Goal: Find specific page/section: Find specific page/section

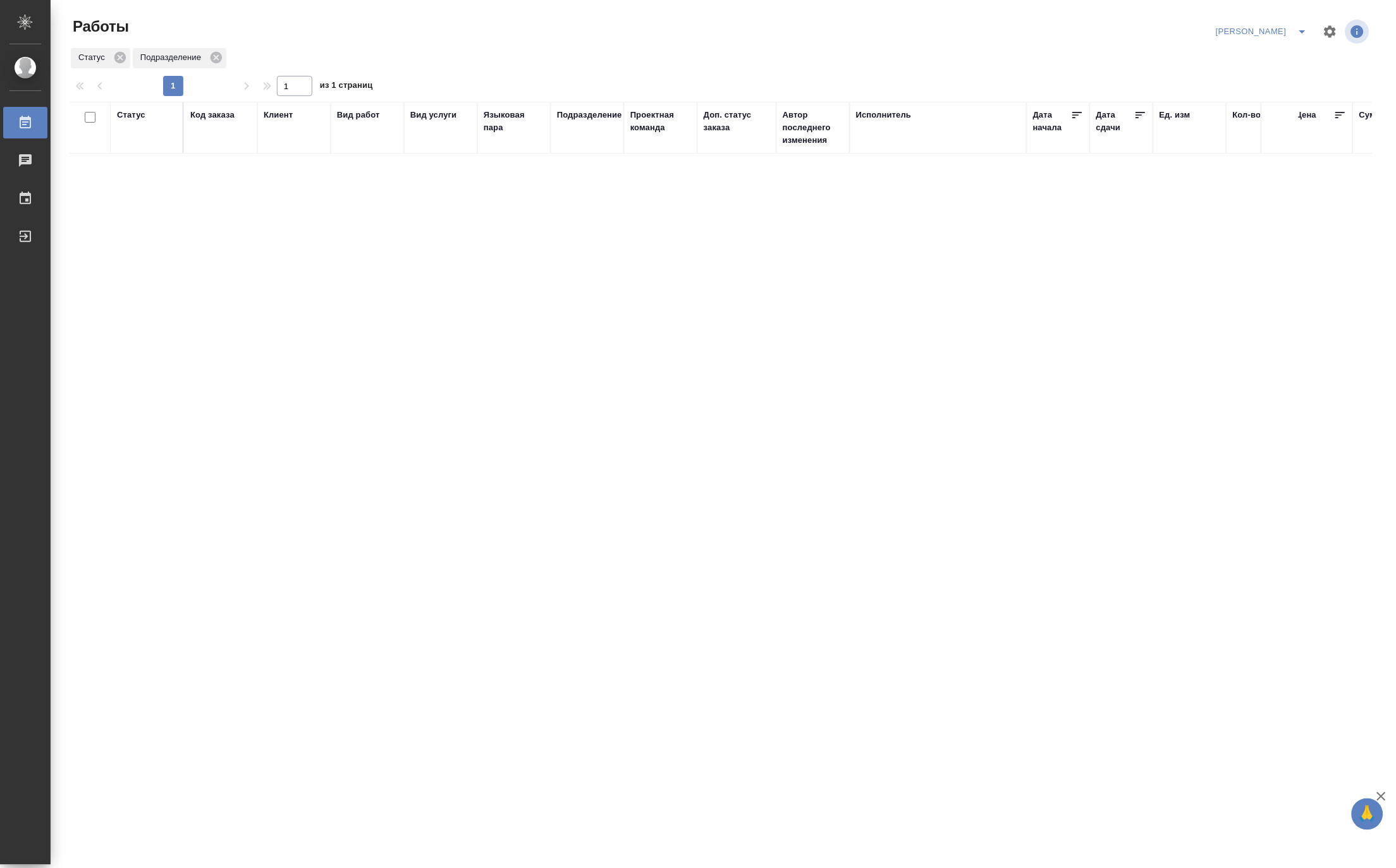
click at [1306, 27] on icon "split button" at bounding box center [1302, 31] width 16 height 16
click at [1278, 58] on li "Матвеева_В работе" at bounding box center [1255, 57] width 121 height 20
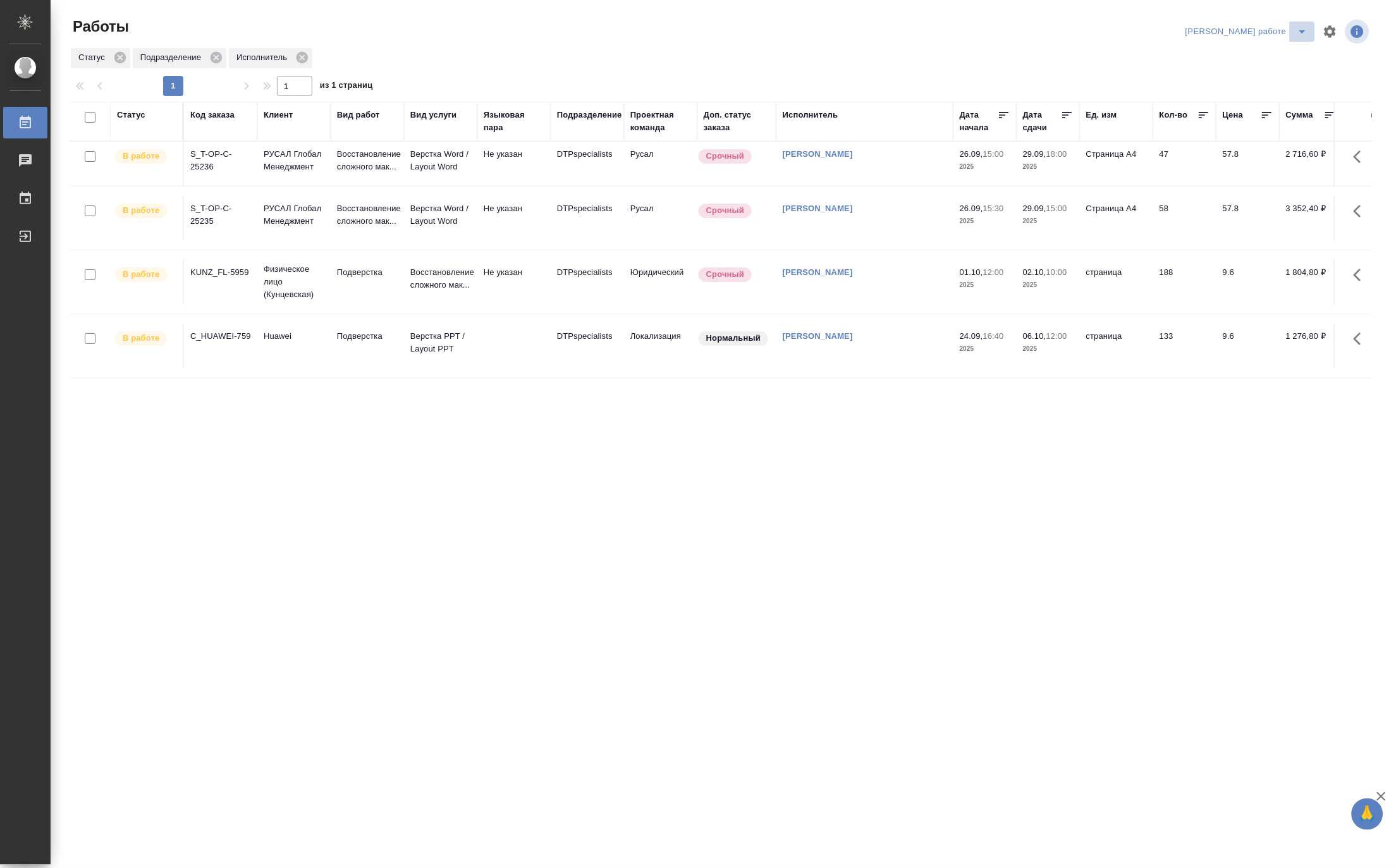
click at [1305, 24] on icon "split button" at bounding box center [1302, 31] width 16 height 16
click at [1266, 96] on li "Ждемс" at bounding box center [1258, 97] width 115 height 20
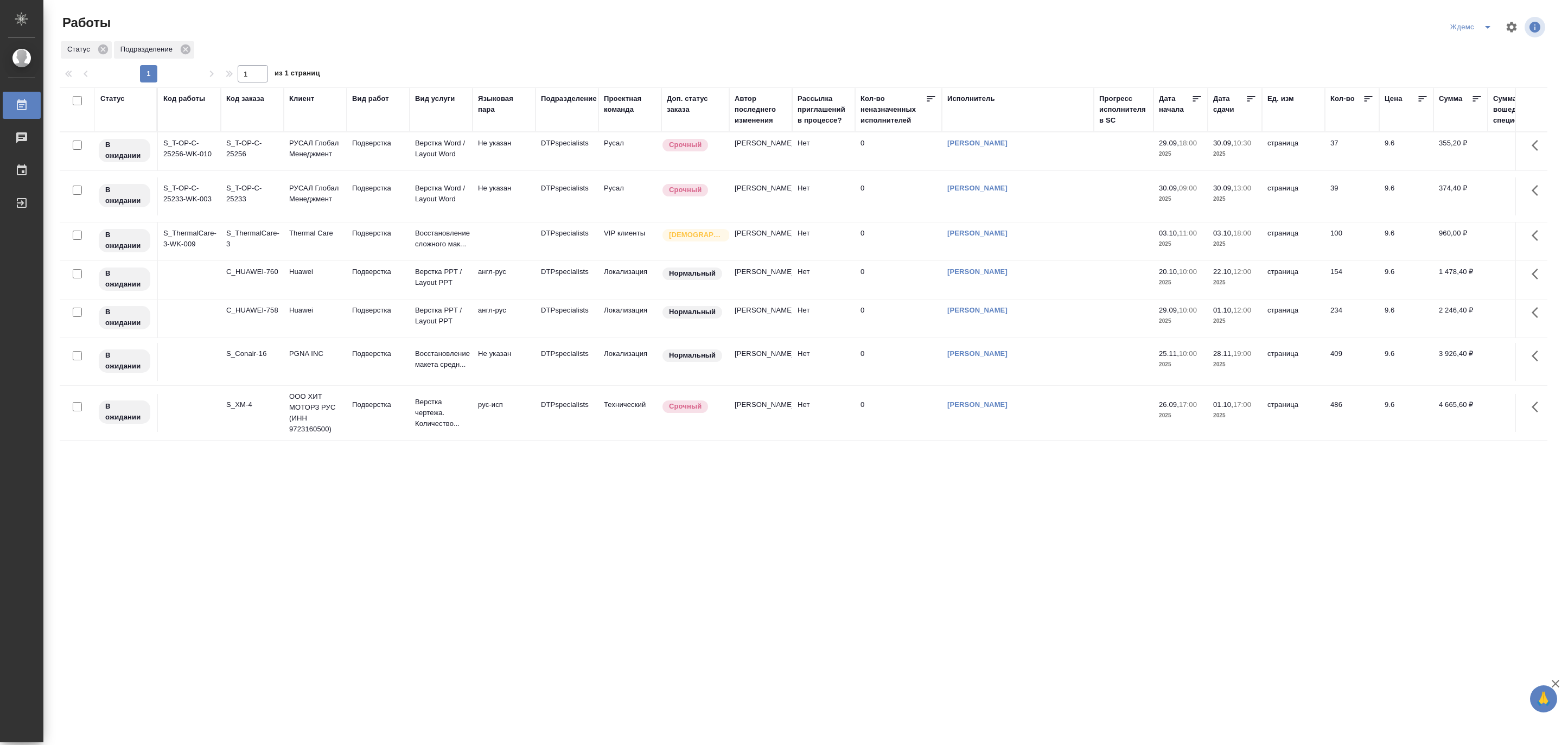
click at [1168, 421] on p "2025" at bounding box center [1181, 415] width 43 height 11
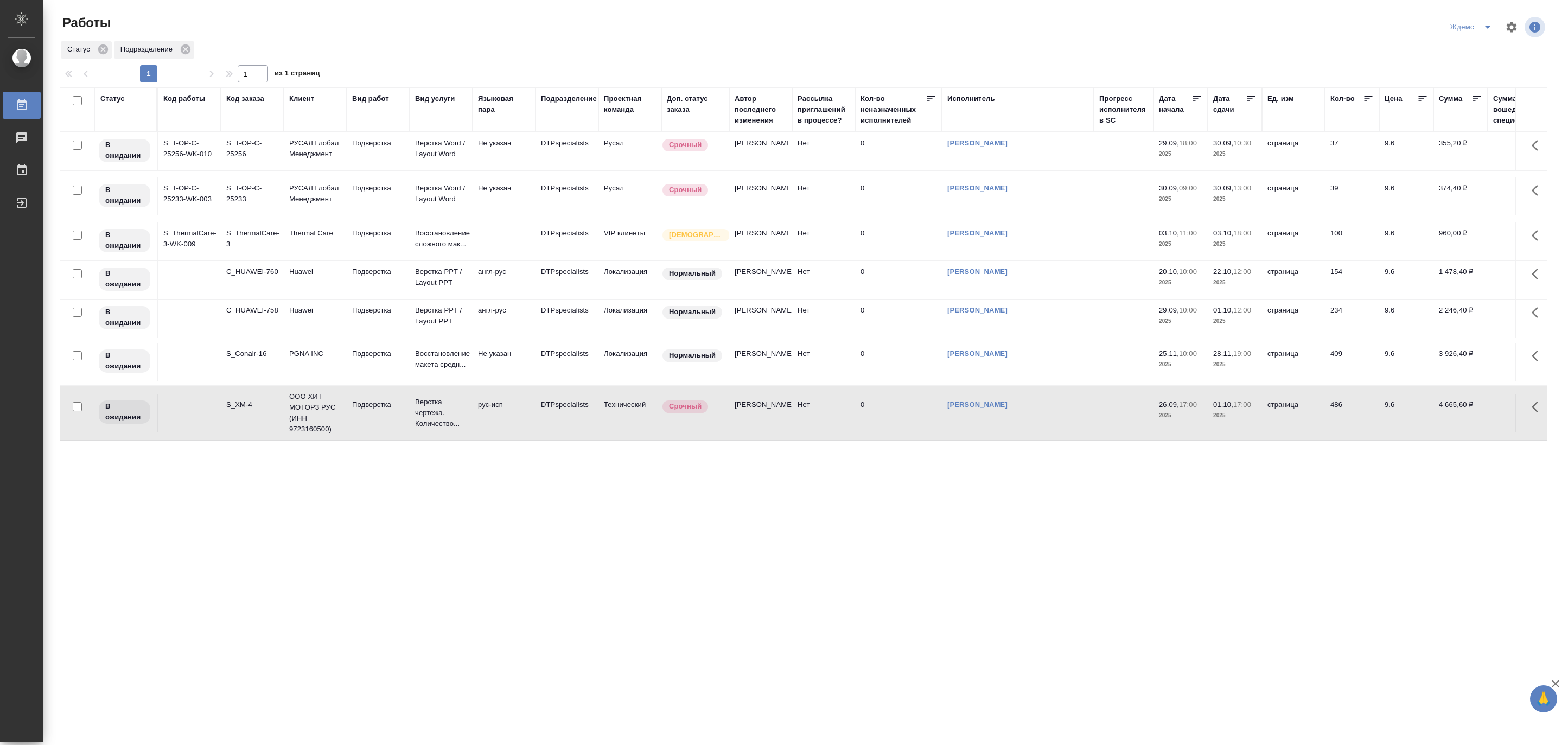
click at [1177, 408] on p "26.09," at bounding box center [1169, 404] width 20 height 8
click at [1198, 20] on icon "split button" at bounding box center [1488, 27] width 13 height 13
click at [1198, 102] on li "Верстка и Дизайн" at bounding box center [1478, 101] width 104 height 17
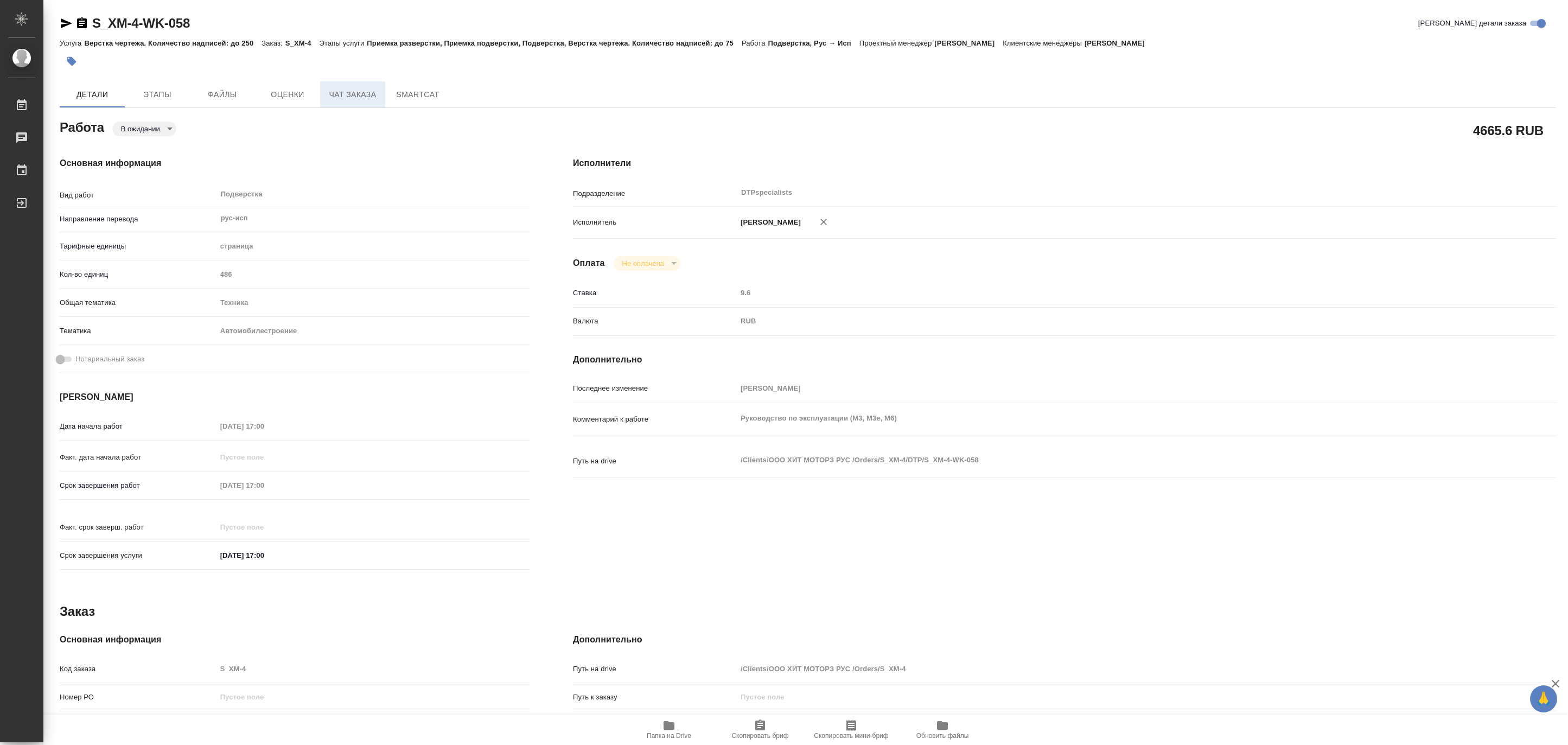
click at [337, 100] on span "Чат заказа" at bounding box center [353, 94] width 52 height 13
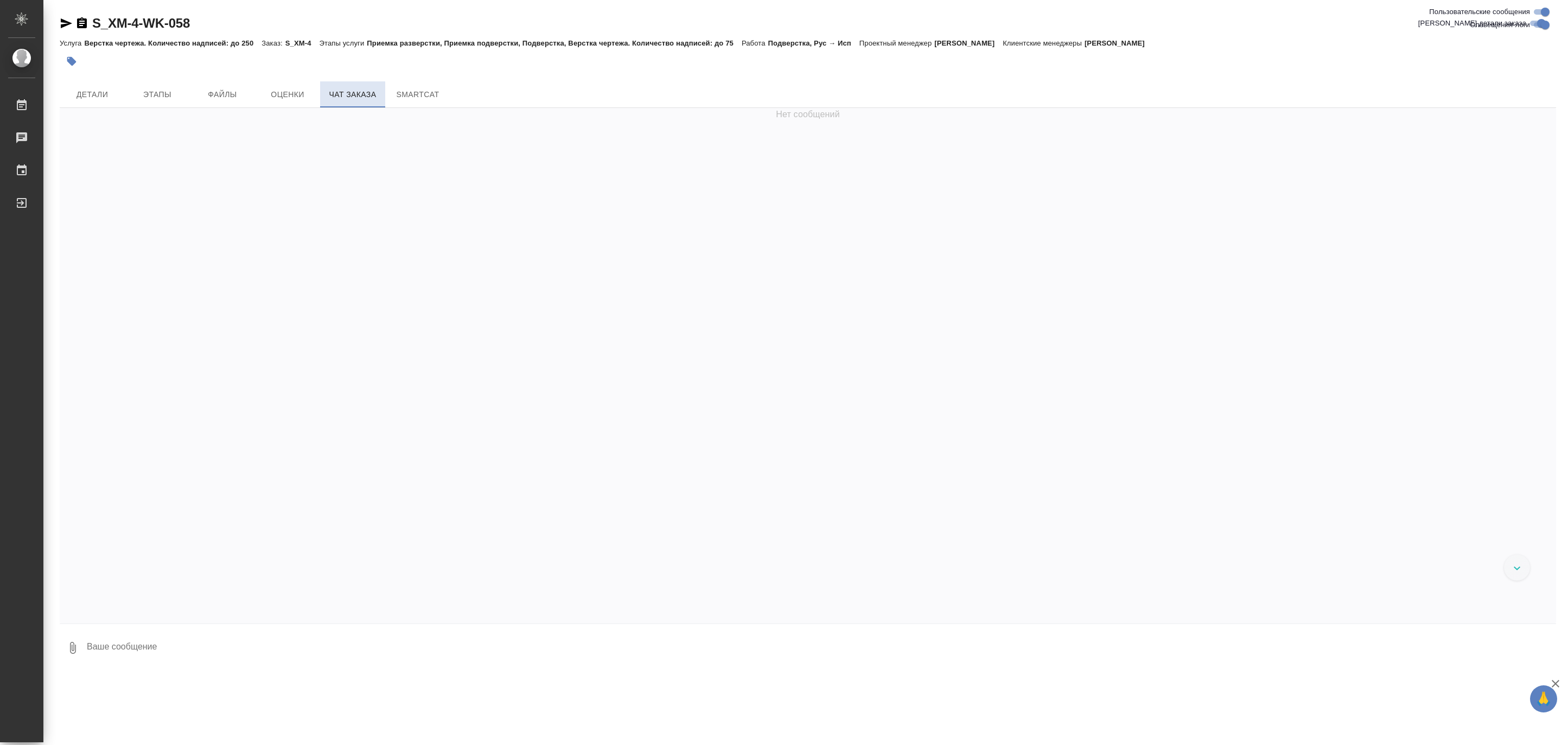
scroll to position [88007, 0]
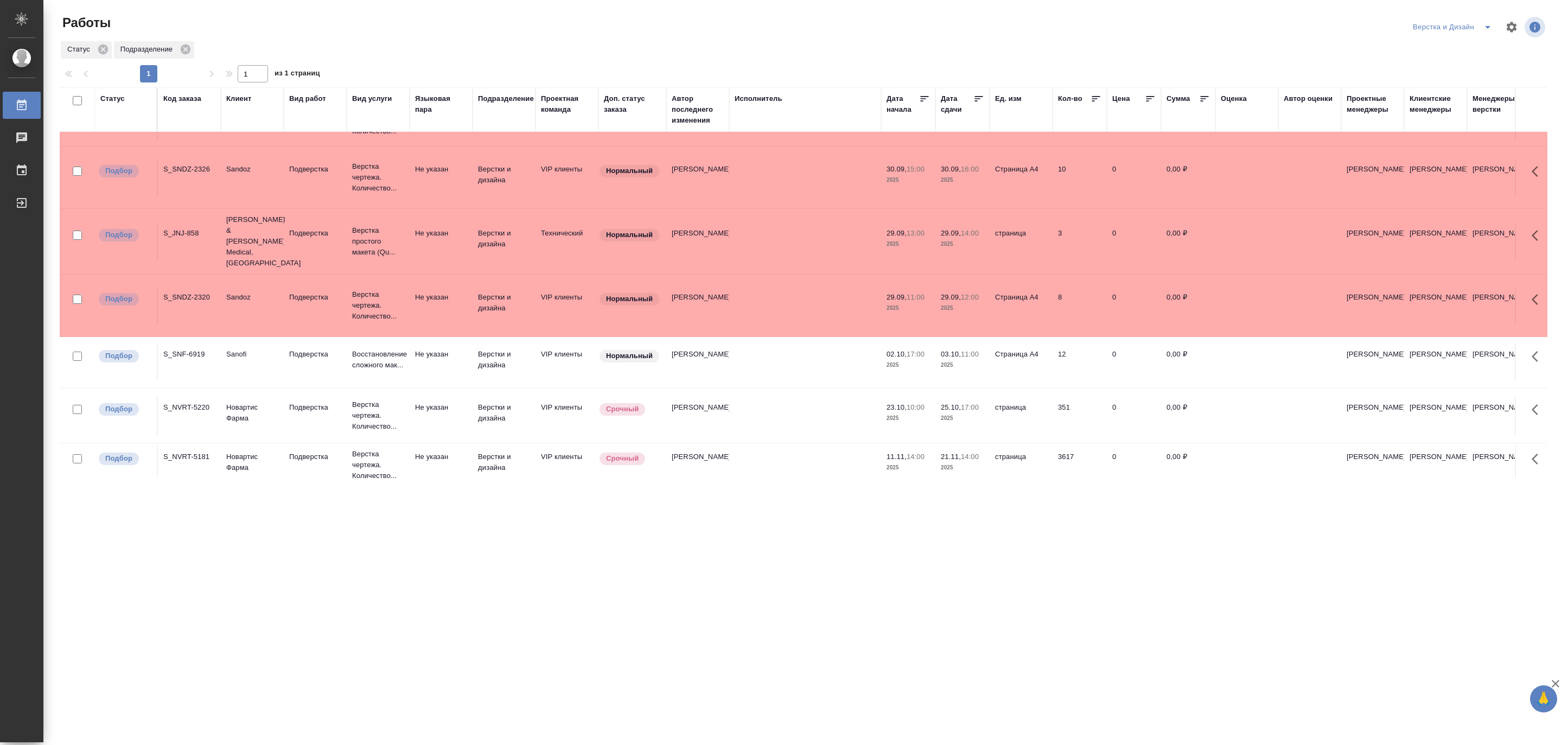
scroll to position [107, 0]
